Goal: Task Accomplishment & Management: Manage account settings

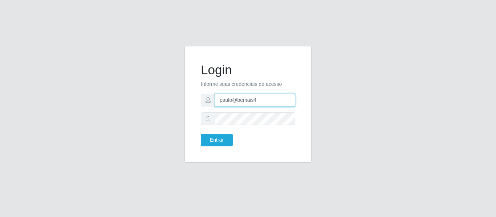
drag, startPoint x: 256, startPoint y: 100, endPoint x: 199, endPoint y: 100, distance: 57.7
click at [199, 100] on div "Login Informe suas credenciais de acesso paulo@bemais4 Entrar" at bounding box center [247, 104] width 109 height 99
paste input "[EMAIL_ADDRESS][DOMAIN_NAME]"
click at [221, 100] on input "[EMAIL_ADDRESS][DOMAIN_NAME]" at bounding box center [255, 100] width 80 height 13
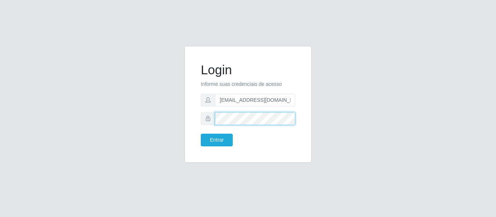
click at [207, 121] on div at bounding box center [248, 119] width 94 height 13
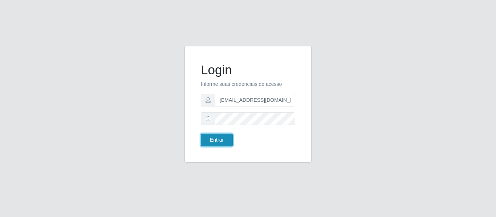
click at [218, 145] on button "Entrar" at bounding box center [217, 140] width 32 height 13
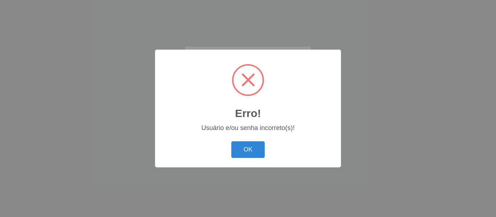
click at [249, 152] on button "OK" at bounding box center [248, 150] width 34 height 17
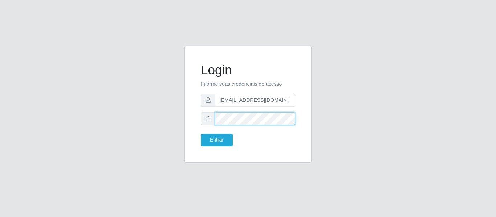
click at [212, 121] on div at bounding box center [248, 119] width 94 height 13
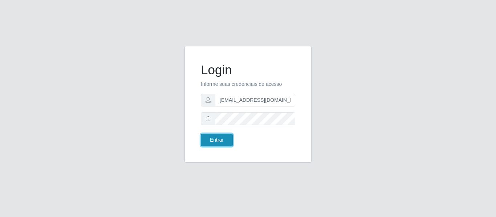
click at [223, 140] on button "Entrar" at bounding box center [217, 140] width 32 height 13
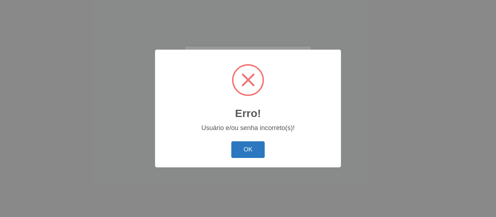
click at [242, 155] on button "OK" at bounding box center [248, 150] width 34 height 17
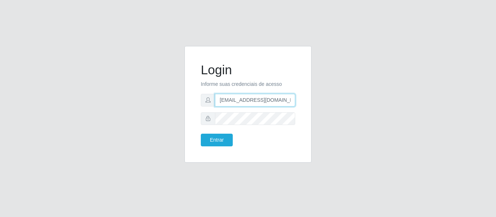
click at [281, 103] on input "[EMAIL_ADDRESS][DOMAIN_NAME]" at bounding box center [255, 100] width 80 height 13
drag, startPoint x: 285, startPoint y: 102, endPoint x: 183, endPoint y: 106, distance: 102.4
click at [183, 106] on div "Login Informe suas credenciais de acesso [EMAIL_ADDRESS][DOMAIN_NAME] Entrar" at bounding box center [248, 109] width 138 height 126
paste input "[EMAIL_ADDRESS][DOMAIN_NAME]"
type input "[EMAIL_ADDRESS][DOMAIN_NAME]"
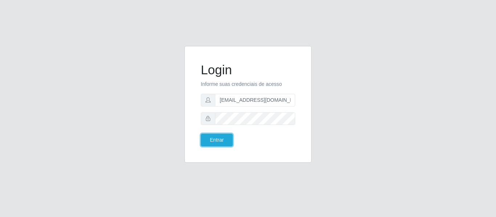
click at [223, 147] on div "Login Informe suas credenciais de acesso [EMAIL_ADDRESS][DOMAIN_NAME] Entrar" at bounding box center [247, 104] width 109 height 99
click at [222, 145] on button "Entrar" at bounding box center [217, 140] width 32 height 13
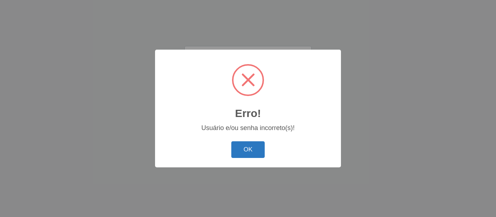
click at [245, 146] on button "OK" at bounding box center [248, 150] width 34 height 17
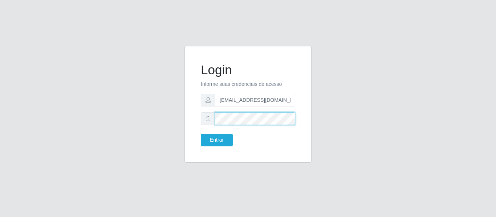
click at [210, 119] on div at bounding box center [248, 119] width 94 height 13
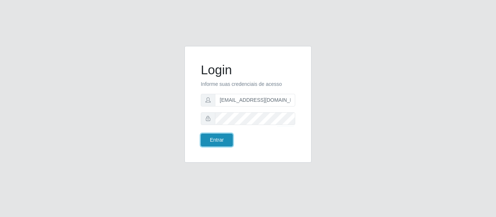
click at [225, 140] on button "Entrar" at bounding box center [217, 140] width 32 height 13
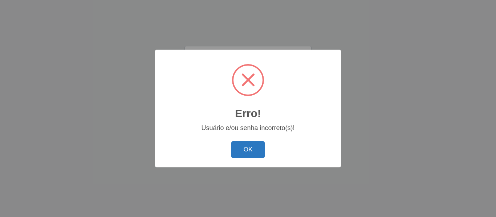
click at [249, 148] on button "OK" at bounding box center [248, 150] width 34 height 17
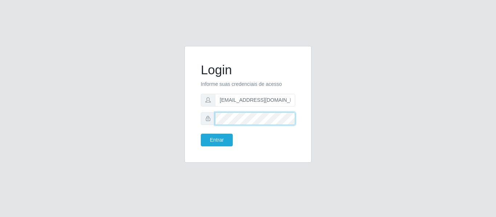
click at [197, 120] on div "Login Informe suas credenciais de acesso [EMAIL_ADDRESS][DOMAIN_NAME] Entrar" at bounding box center [247, 104] width 109 height 99
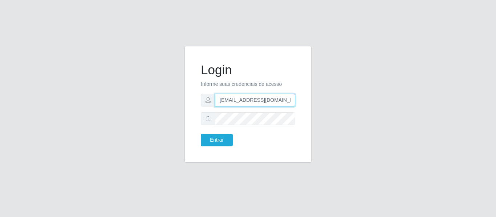
drag, startPoint x: 287, startPoint y: 98, endPoint x: 207, endPoint y: 107, distance: 80.6
click at [207, 107] on form "Login Informe suas credenciais de acesso [EMAIL_ADDRESS][DOMAIN_NAME] Entrar" at bounding box center [248, 104] width 94 height 84
paste input "[EMAIL_ADDRESS][DOMAIN_NAME]"
type input "[EMAIL_ADDRESS][DOMAIN_NAME]"
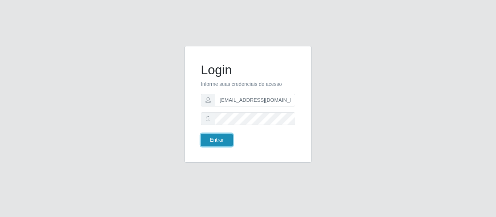
click at [216, 140] on button "Entrar" at bounding box center [217, 140] width 32 height 13
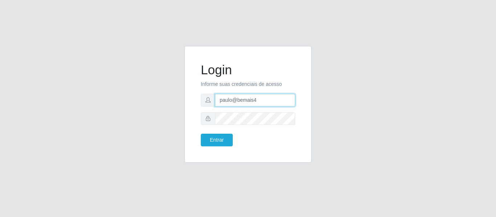
drag, startPoint x: 219, startPoint y: 97, endPoint x: 178, endPoint y: 96, distance: 41.0
click at [178, 96] on div "Login Informe suas credenciais de acesso paulo@bemais4 Entrar" at bounding box center [248, 109] width 414 height 126
type input "juliomarques@carone"
click at [201, 134] on button "Entrar" at bounding box center [217, 140] width 32 height 13
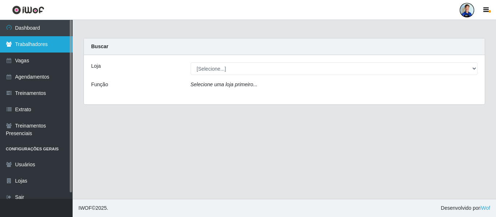
click at [37, 39] on link "Trabalhadores" at bounding box center [36, 44] width 73 height 16
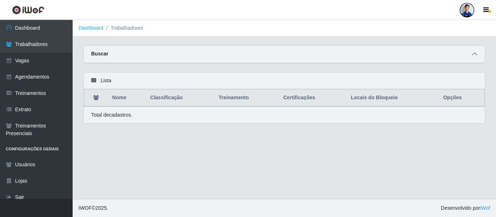
click at [472, 57] on icon at bounding box center [474, 54] width 5 height 5
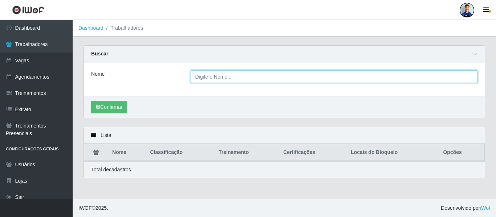
click at [207, 79] on input "Nome" at bounding box center [334, 76] width 287 height 13
paste input "Thamires [PERSON_NAME]"
type input "Thamires [PERSON_NAME]"
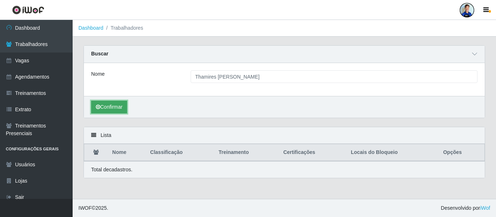
click at [115, 105] on button "Confirmar" at bounding box center [109, 107] width 36 height 13
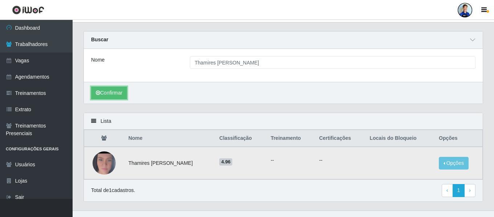
scroll to position [26, 0]
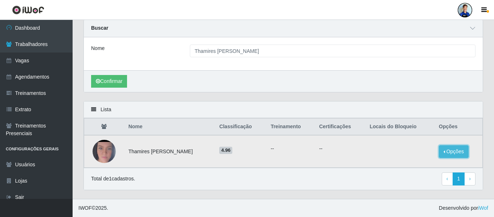
click at [463, 148] on button "Opções" at bounding box center [454, 152] width 30 height 13
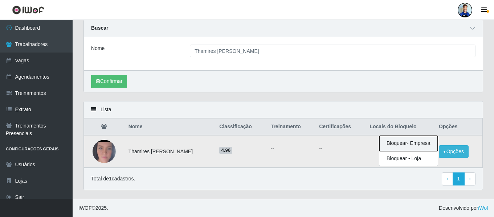
click at [405, 145] on button "Bloquear - Empresa" at bounding box center [408, 143] width 58 height 15
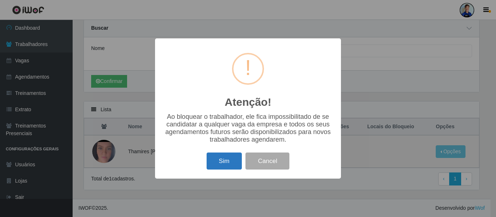
click at [233, 166] on button "Sim" at bounding box center [224, 161] width 35 height 17
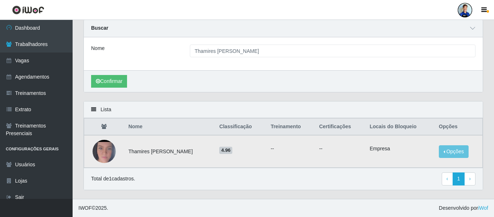
drag, startPoint x: 188, startPoint y: 153, endPoint x: 124, endPoint y: 154, distance: 64.2
click at [124, 154] on tr "Thamires [PERSON_NAME] 4.96 -- -- Empresa Opções Desbloquear - Empresa Bloquear…" at bounding box center [283, 151] width 399 height 33
